Goal: Book appointment/travel/reservation

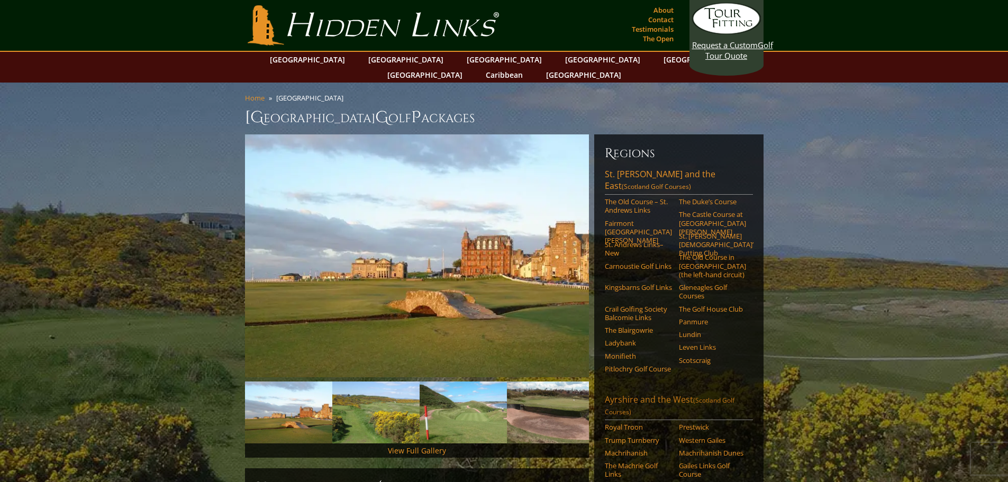
click at [718, 396] on span "(Scotland Golf Courses)" at bounding box center [670, 406] width 130 height 21
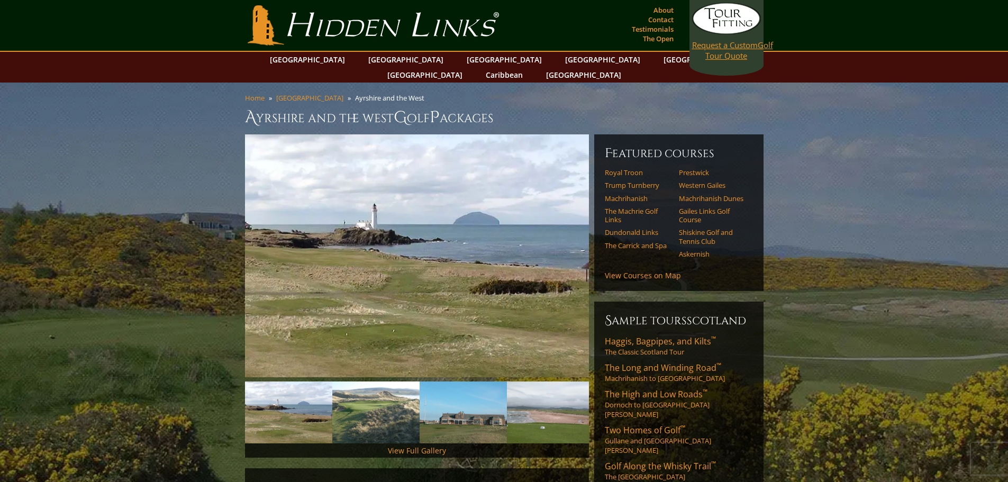
click at [735, 51] on link "Request a Custom Golf Tour Quote" at bounding box center [726, 32] width 69 height 58
